Goal: Task Accomplishment & Management: Use online tool/utility

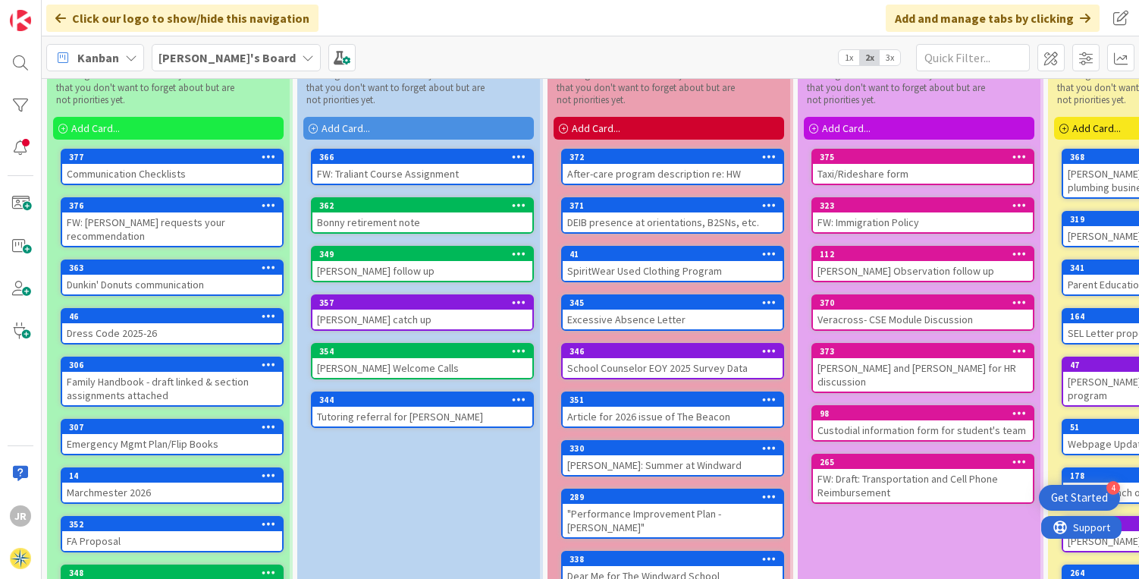
scroll to position [36, 0]
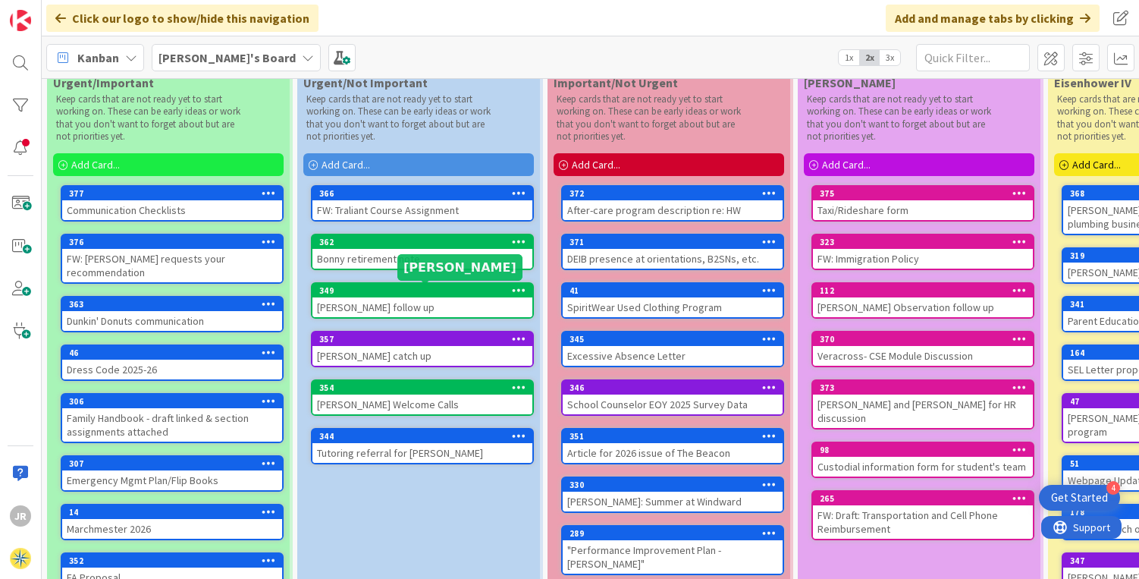
click at [436, 291] on div "349" at bounding box center [425, 290] width 213 height 11
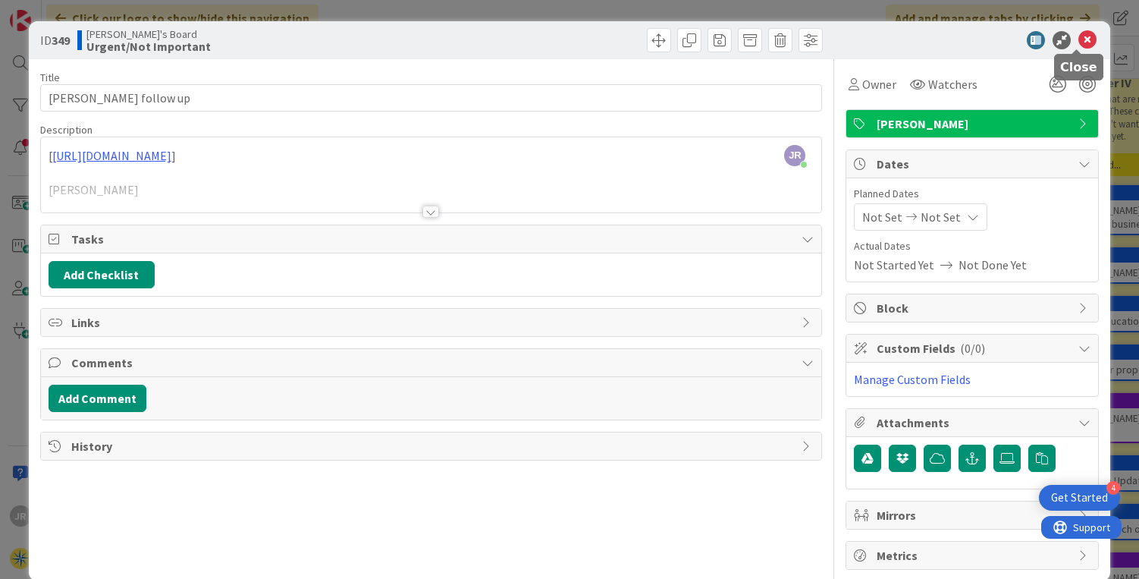
click at [1080, 33] on icon at bounding box center [1088, 40] width 18 height 18
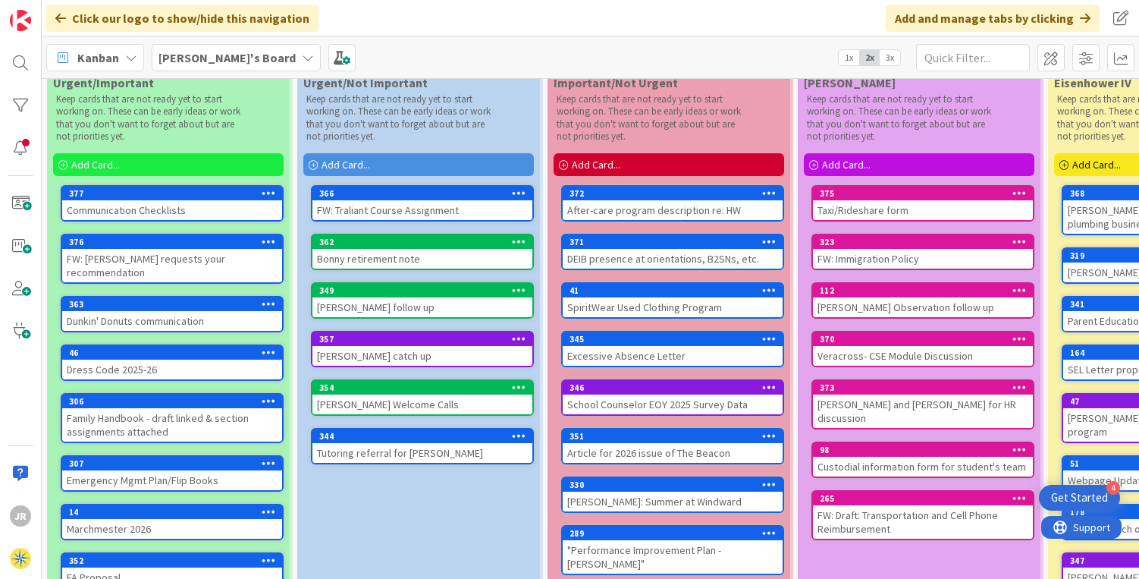
click at [399, 400] on div "[PERSON_NAME] Welcome Calls" at bounding box center [423, 404] width 220 height 20
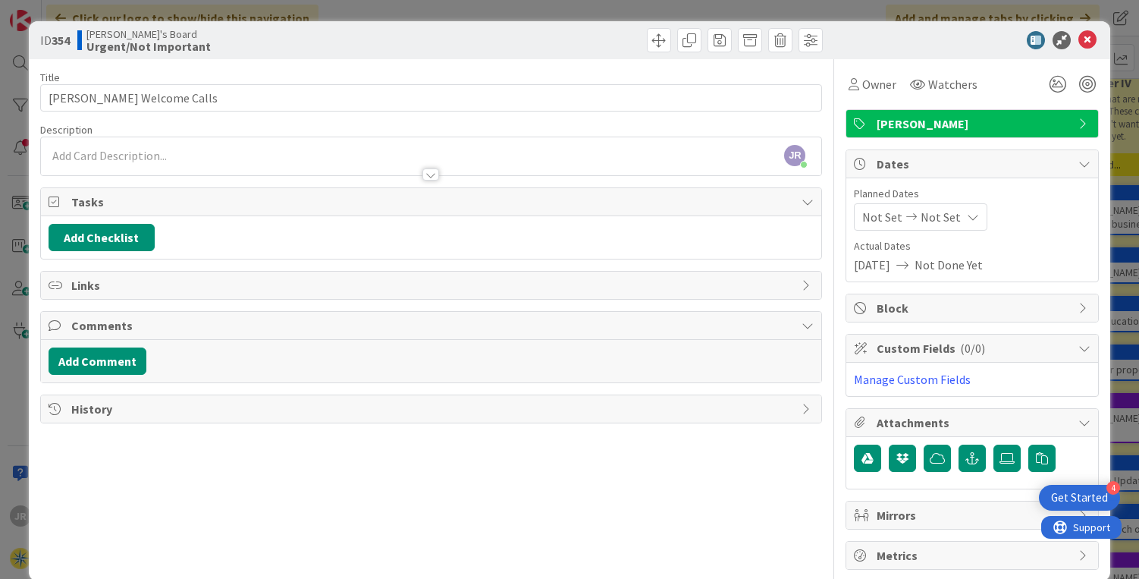
click at [426, 171] on div at bounding box center [431, 174] width 17 height 12
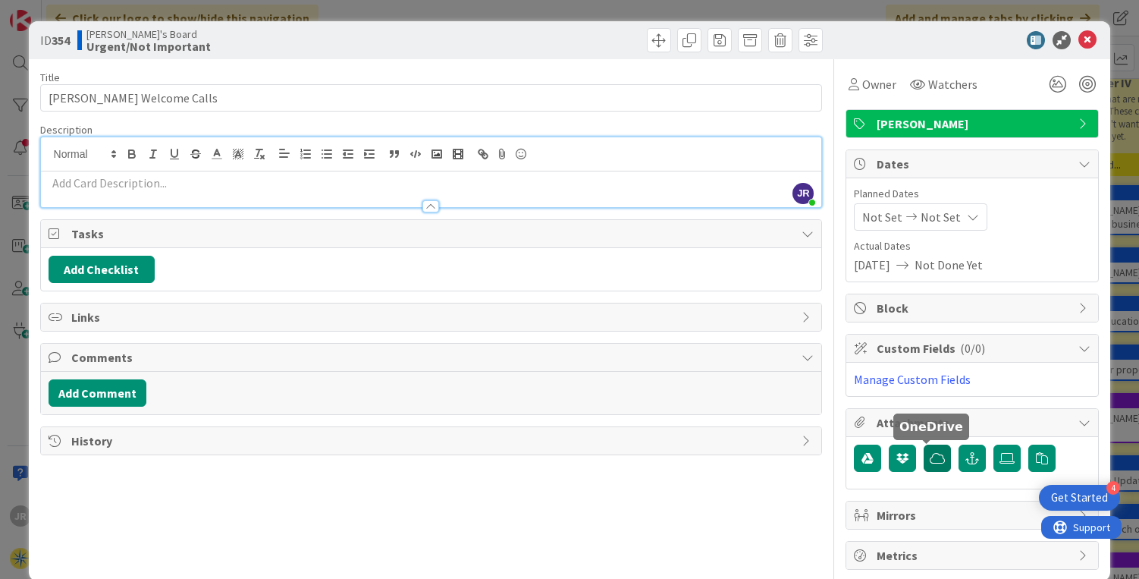
click at [930, 461] on icon "button" at bounding box center [937, 458] width 15 height 12
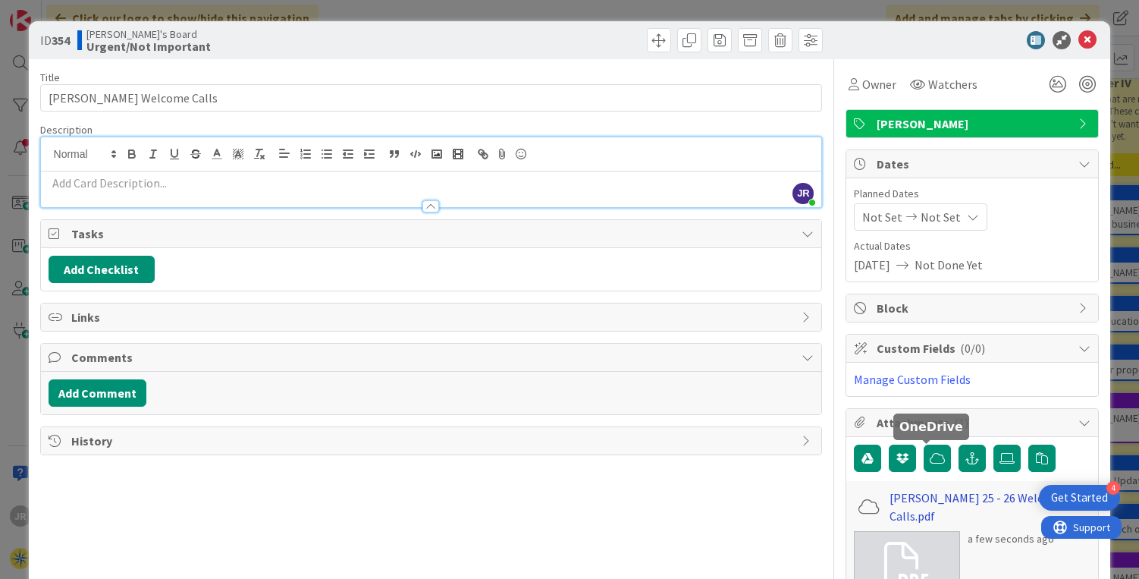
click at [963, 498] on link "[PERSON_NAME] 25 - 26 Welcome Calls.pdf" at bounding box center [991, 507] width 202 height 36
click at [429, 202] on div at bounding box center [431, 206] width 17 height 12
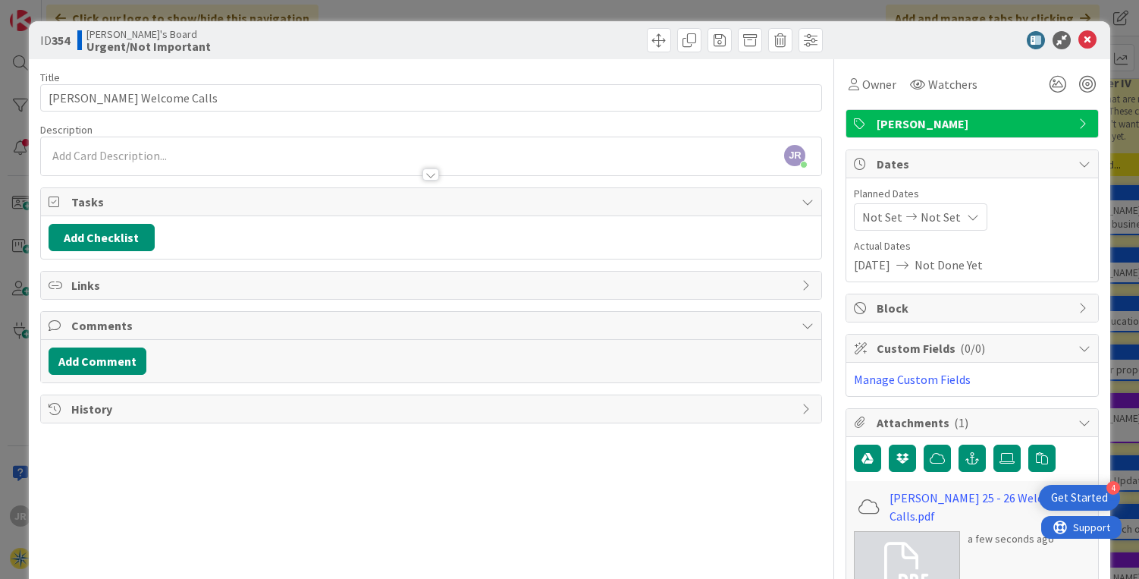
click at [222, 148] on p at bounding box center [432, 155] width 766 height 17
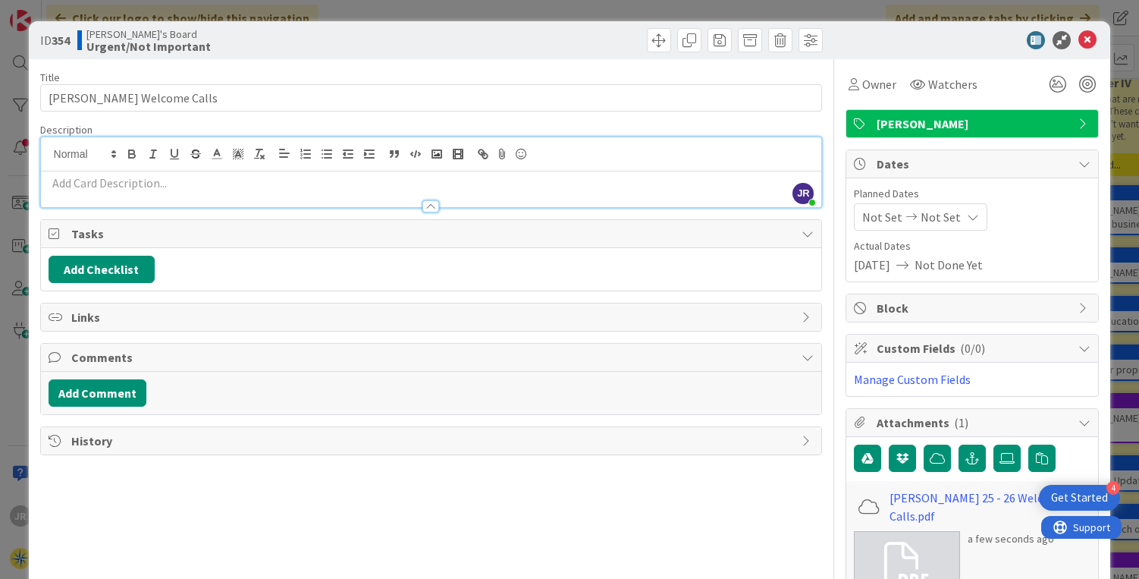
click at [88, 185] on p at bounding box center [432, 182] width 766 height 17
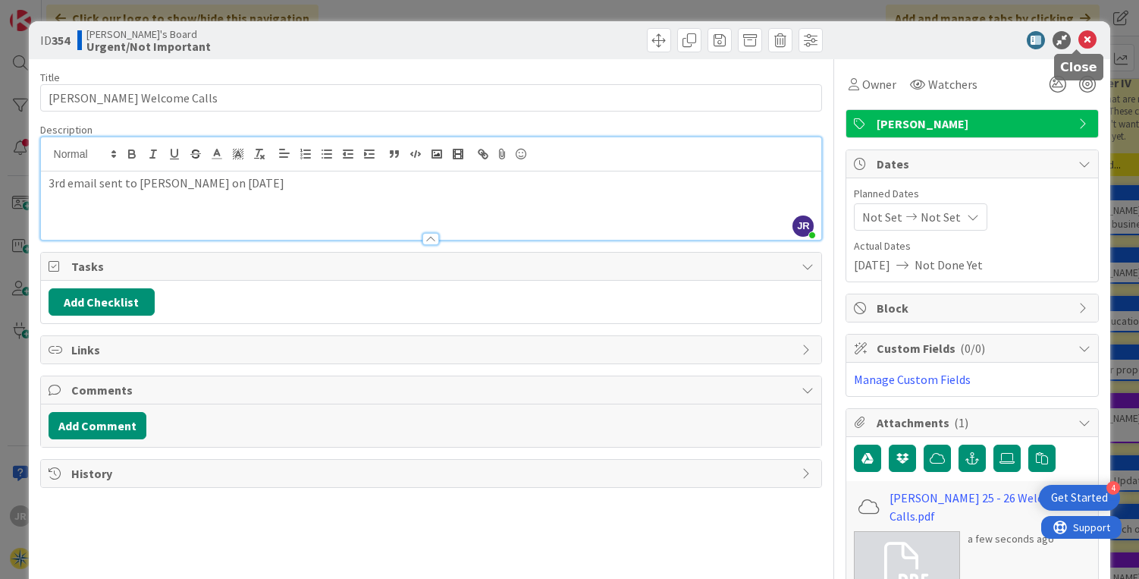
click at [1079, 39] on icon at bounding box center [1088, 40] width 18 height 18
